Goal: Navigation & Orientation: Find specific page/section

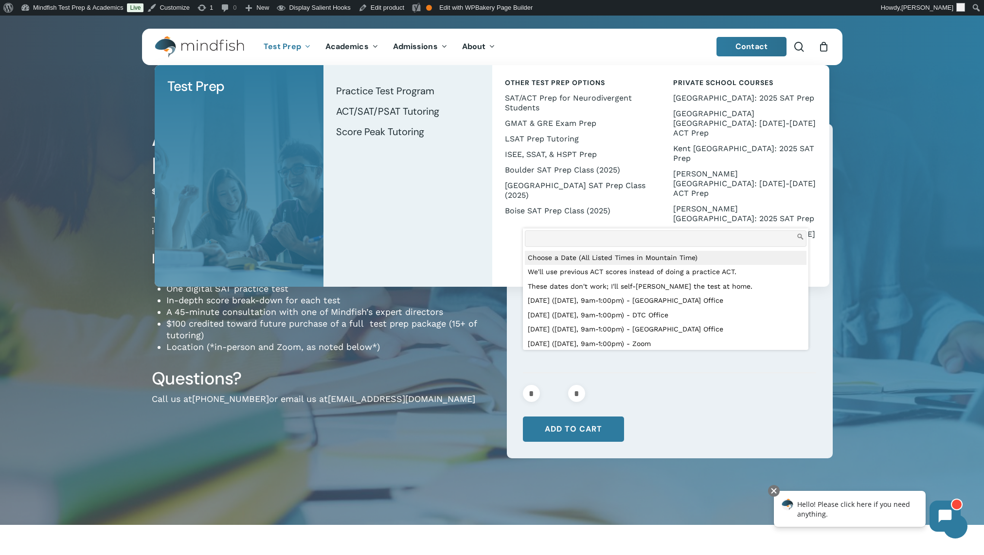
scroll to position [77, 0]
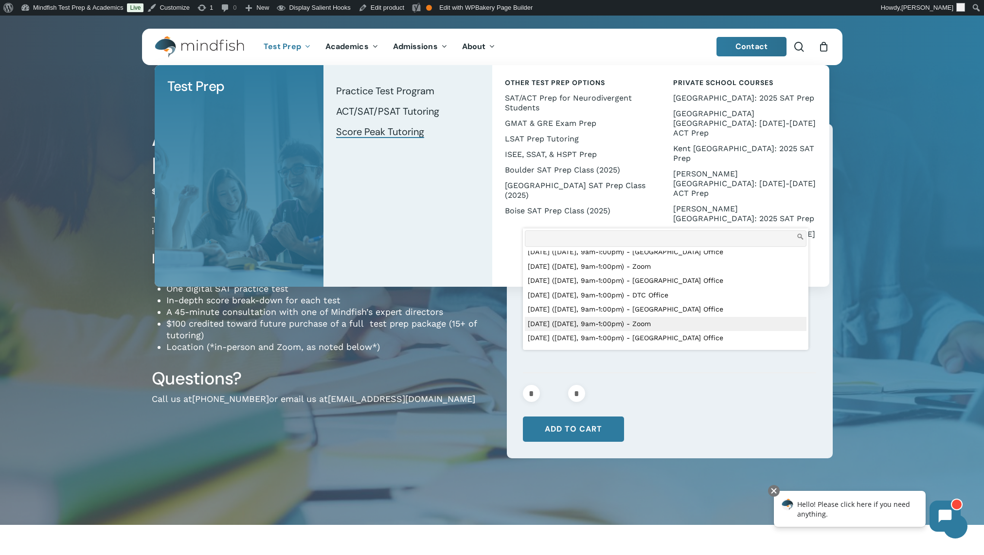
click at [378, 125] on span "Score Peak Tutoring" at bounding box center [380, 131] width 88 height 13
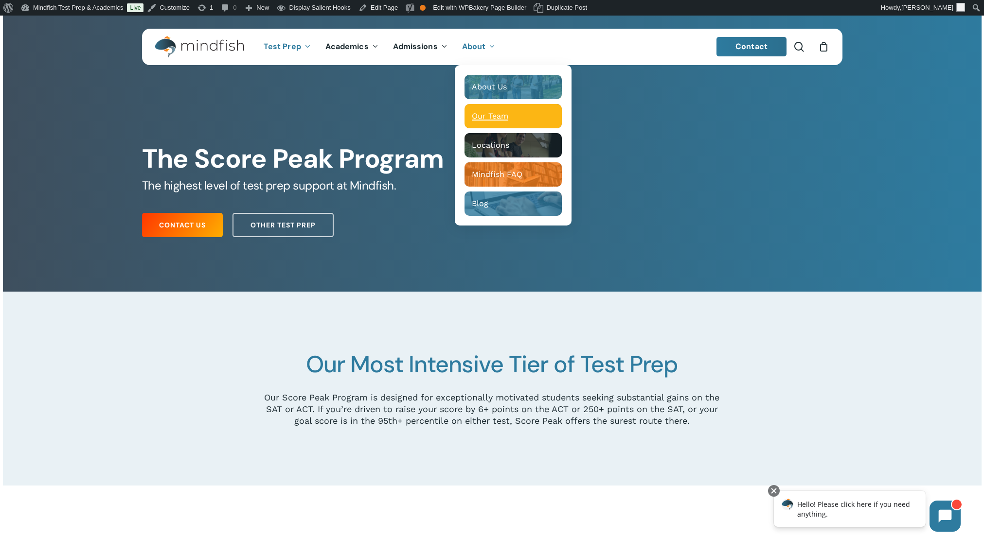
click at [493, 121] on div "Main Menu" at bounding box center [512, 116] width 97 height 24
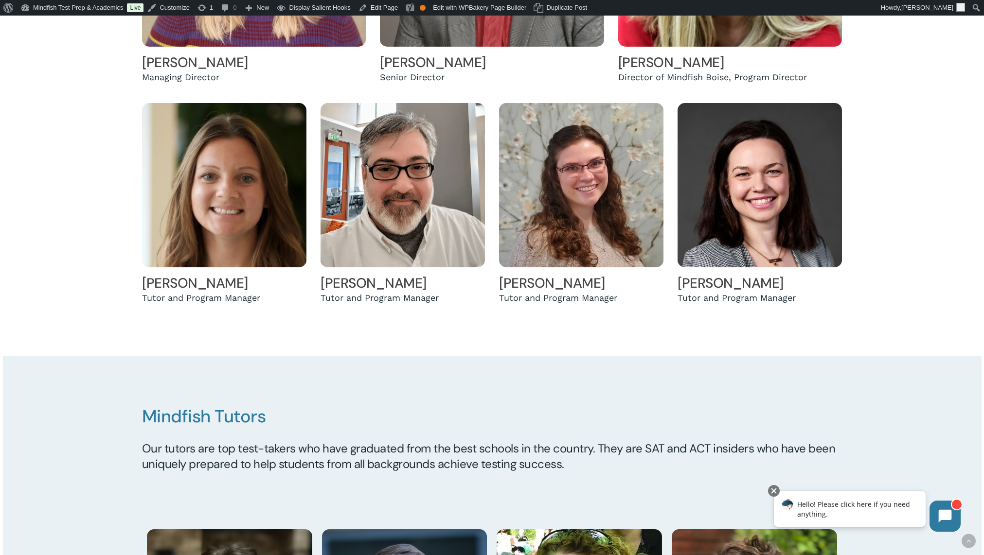
scroll to position [466, 0]
